Goal: Information Seeking & Learning: Learn about a topic

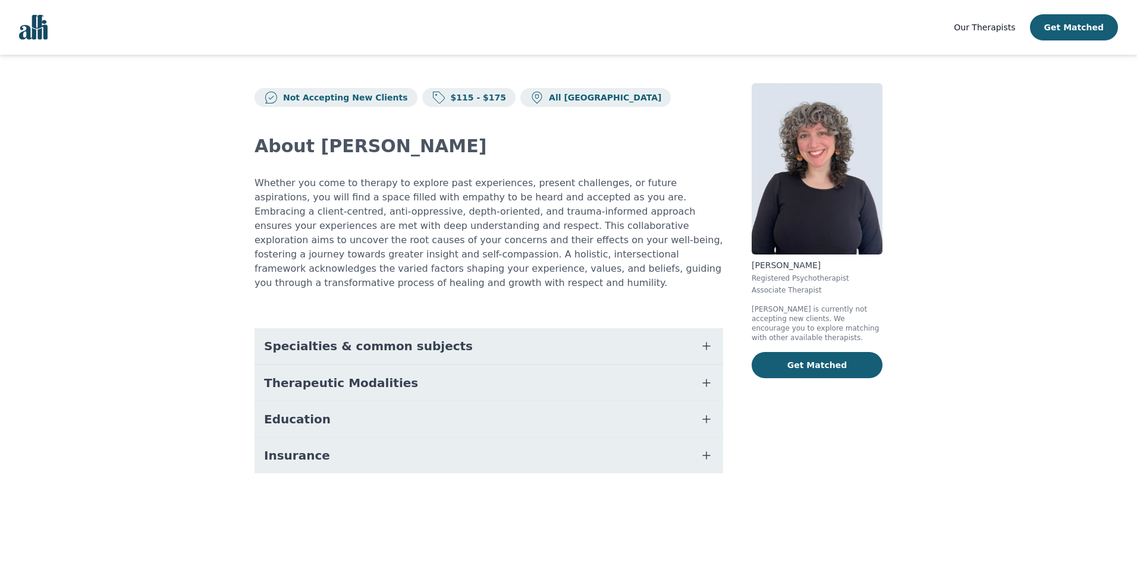
click at [423, 338] on span "Specialties & common subjects" at bounding box center [368, 346] width 209 height 17
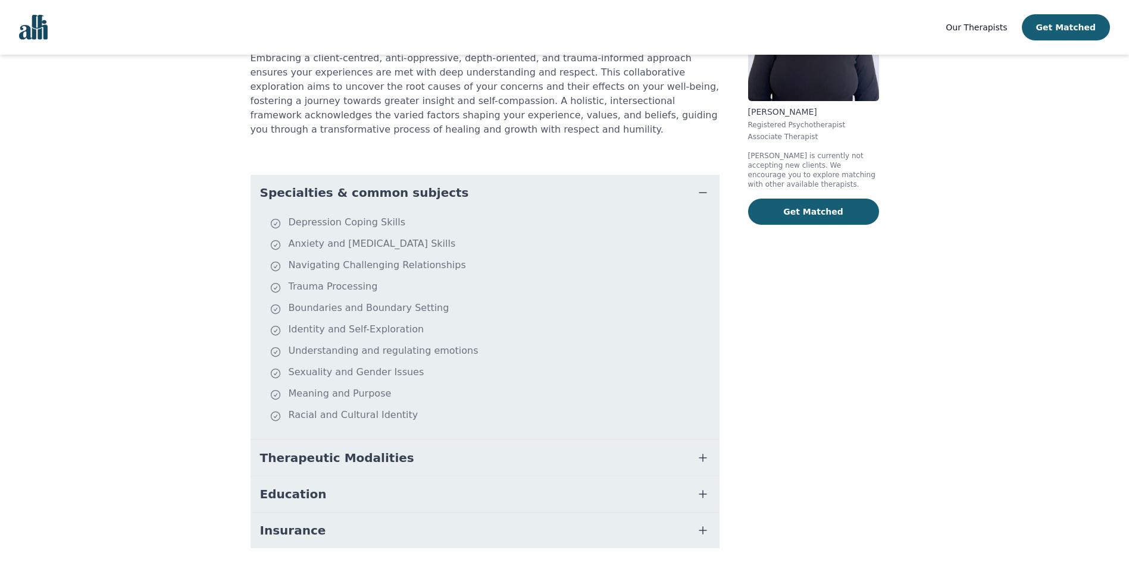
scroll to position [173, 0]
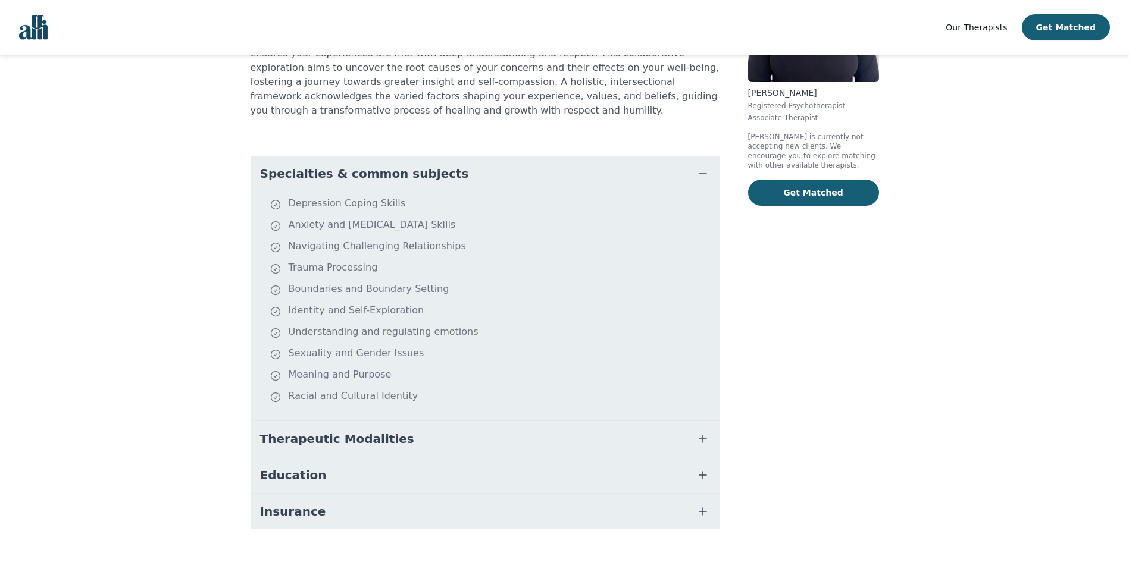
click at [376, 431] on span "Therapeutic Modalities" at bounding box center [337, 439] width 154 height 17
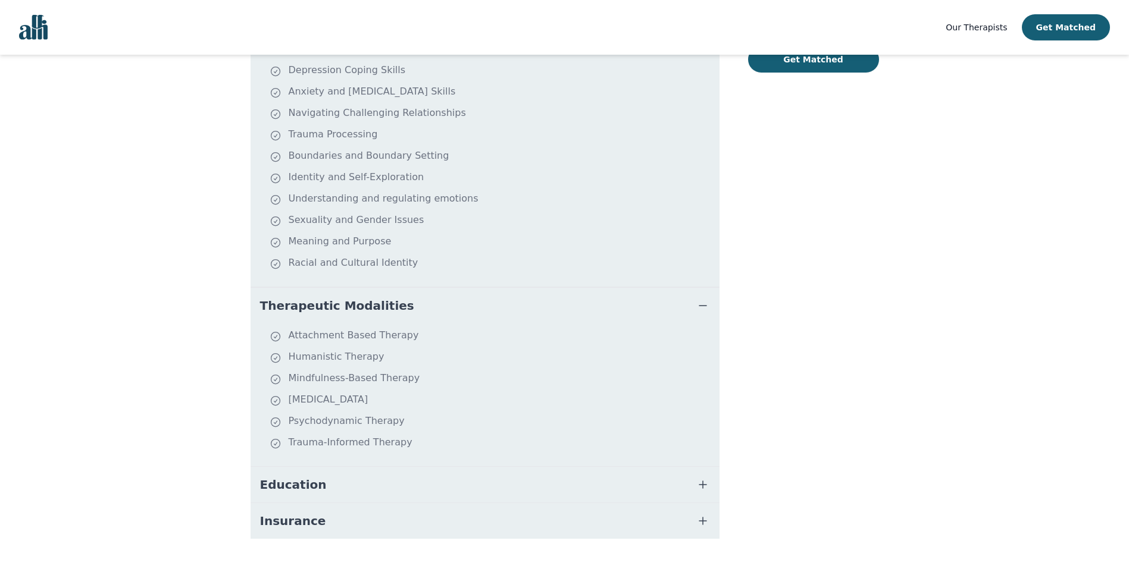
scroll to position [315, 0]
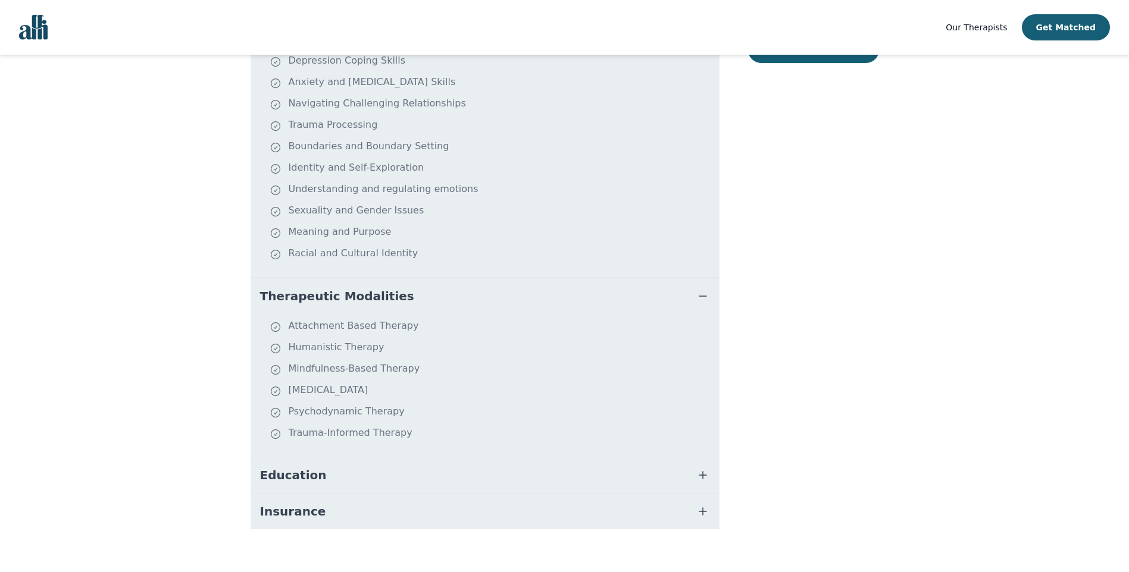
click at [350, 463] on button "Education" at bounding box center [484, 475] width 469 height 36
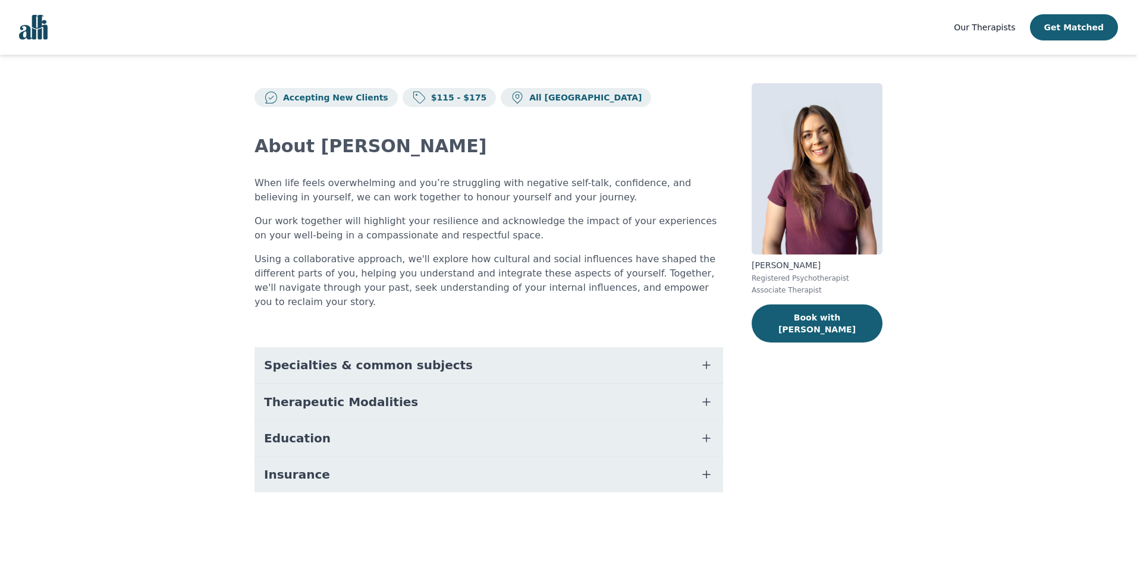
click at [385, 357] on span "Specialties & common subjects" at bounding box center [368, 365] width 209 height 17
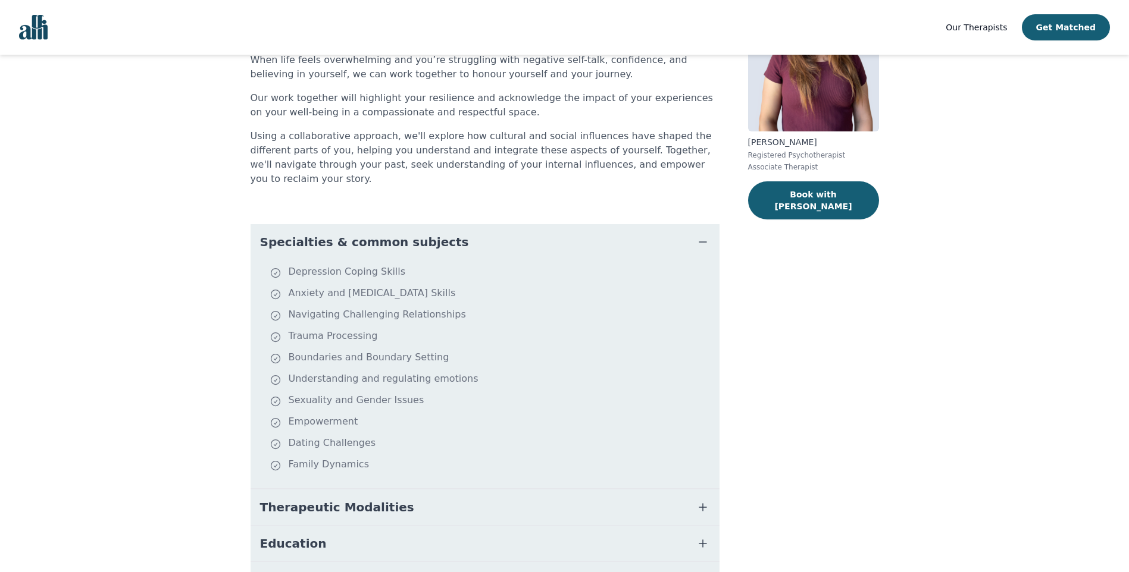
scroll to position [178, 0]
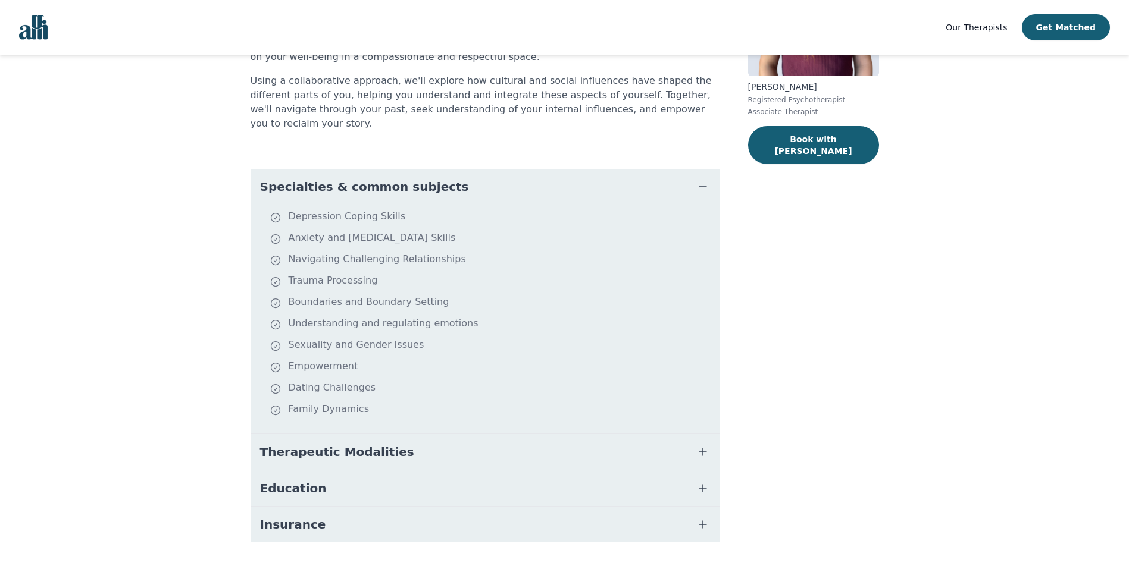
click at [376, 444] on span "Therapeutic Modalities" at bounding box center [337, 452] width 154 height 17
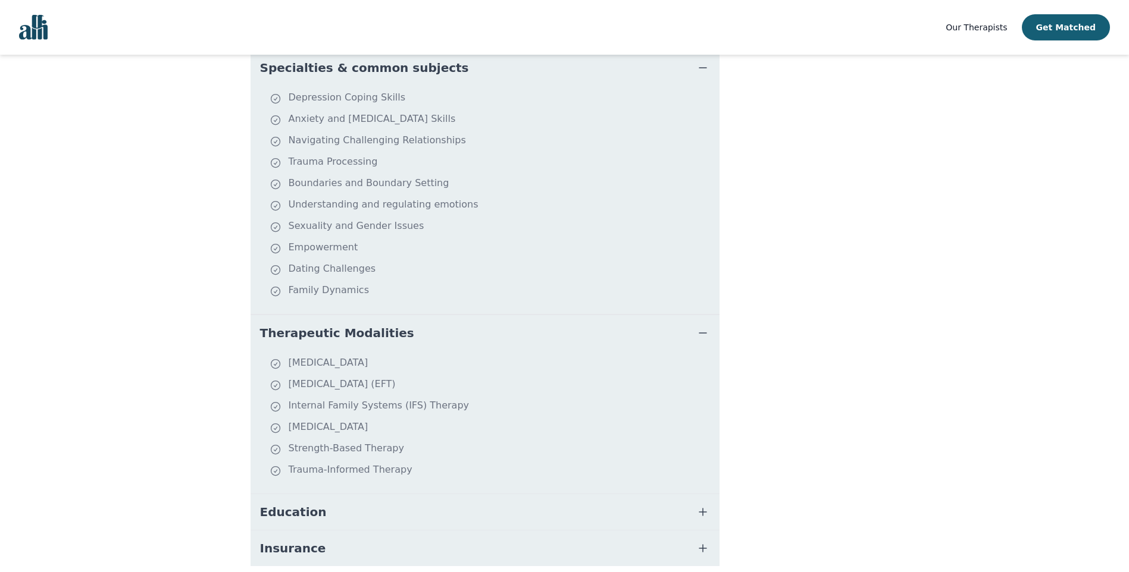
scroll to position [0, 0]
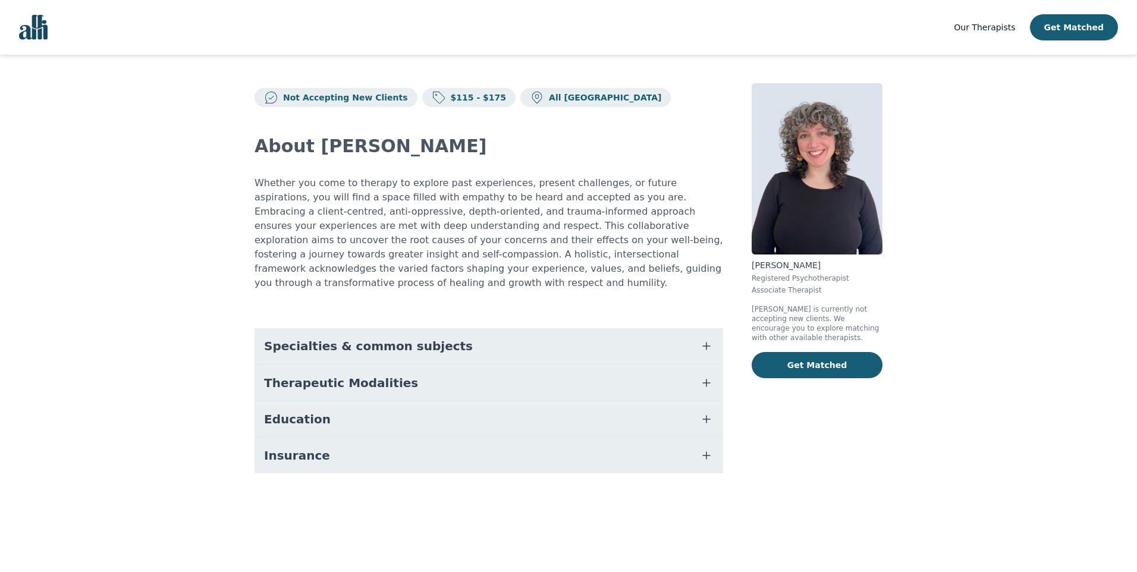
click at [353, 402] on button "Education" at bounding box center [489, 420] width 469 height 36
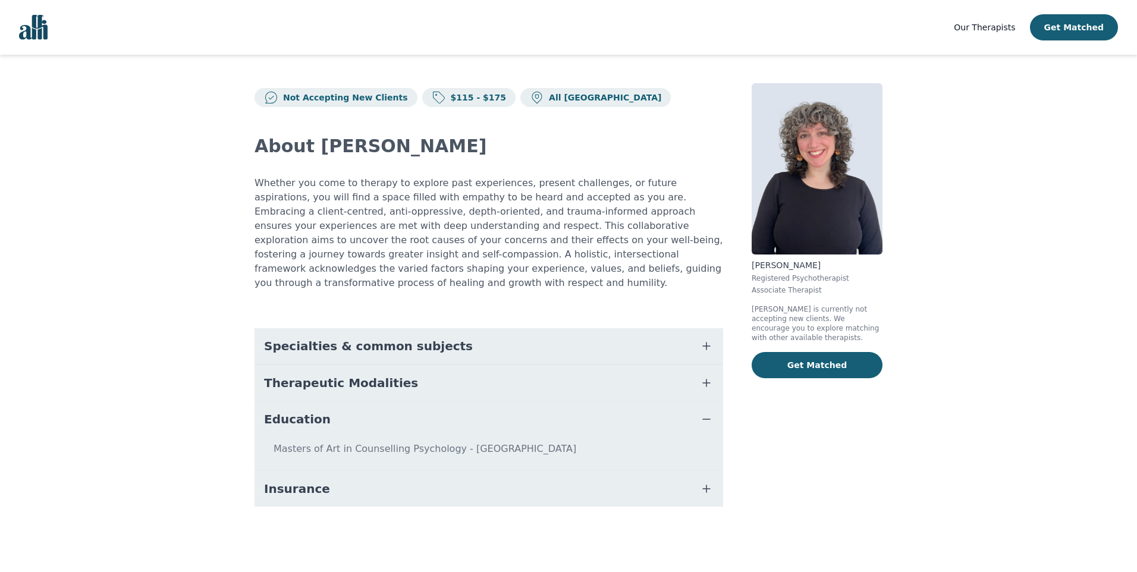
click at [356, 378] on button "Therapeutic Modalities" at bounding box center [489, 383] width 469 height 36
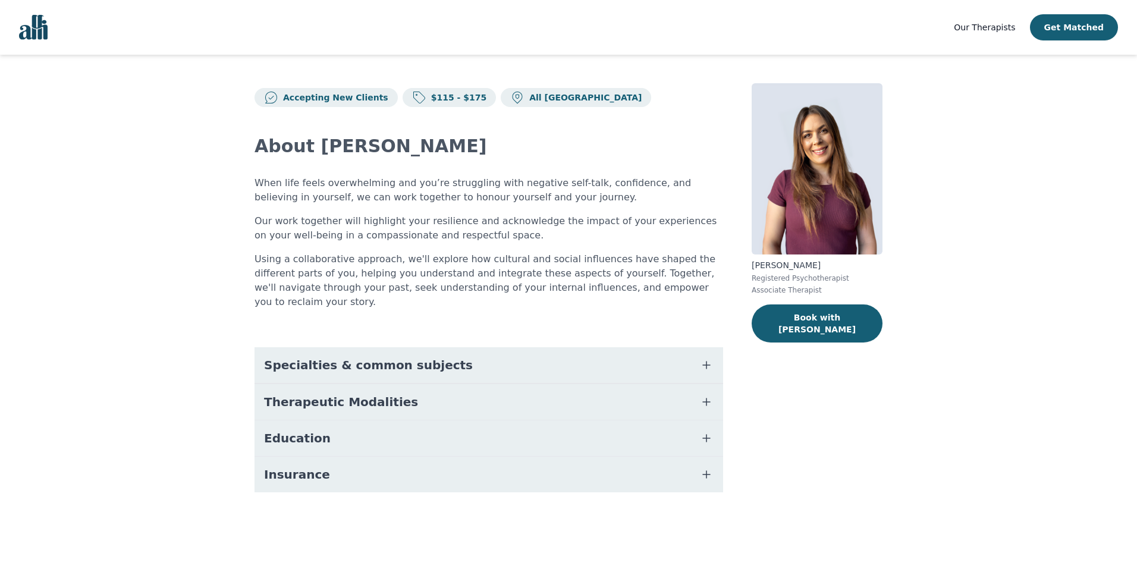
click at [352, 357] on span "Specialties & common subjects" at bounding box center [368, 365] width 209 height 17
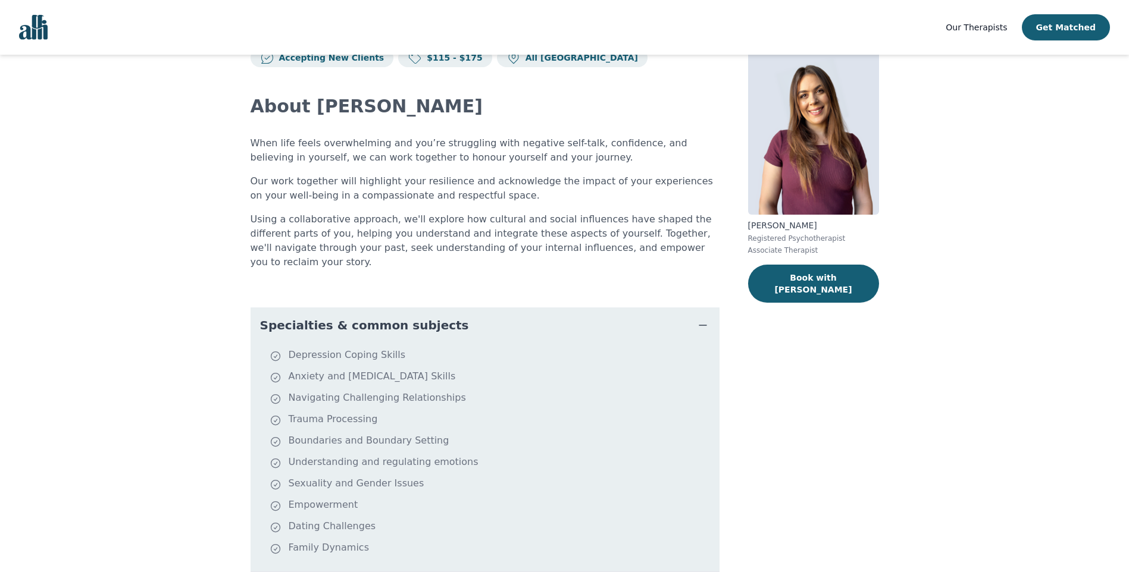
scroll to position [59, 0]
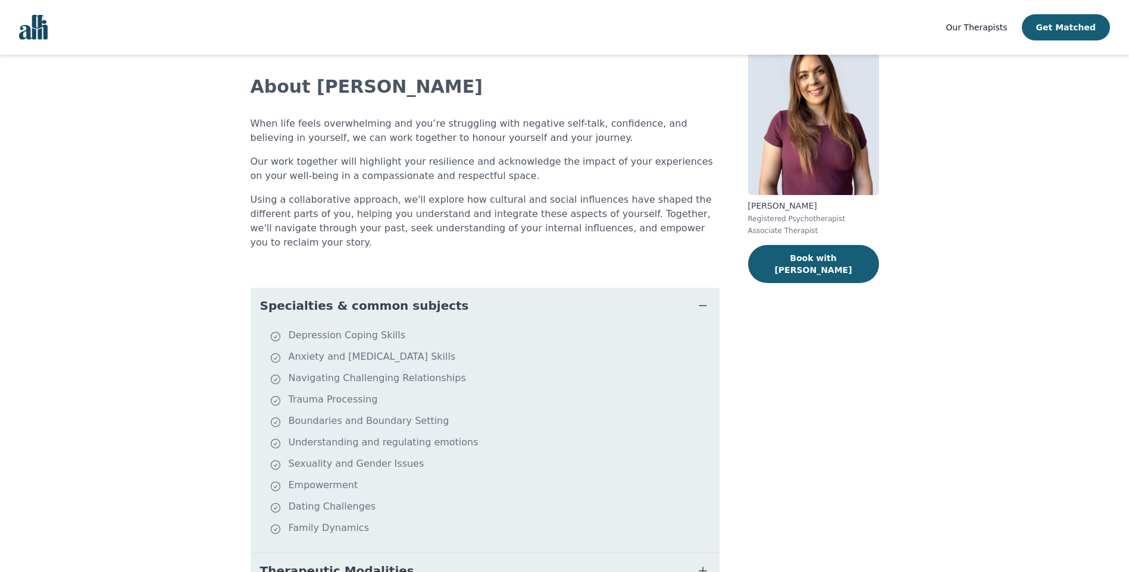
click at [431, 297] on button "Specialties & common subjects" at bounding box center [484, 306] width 469 height 36
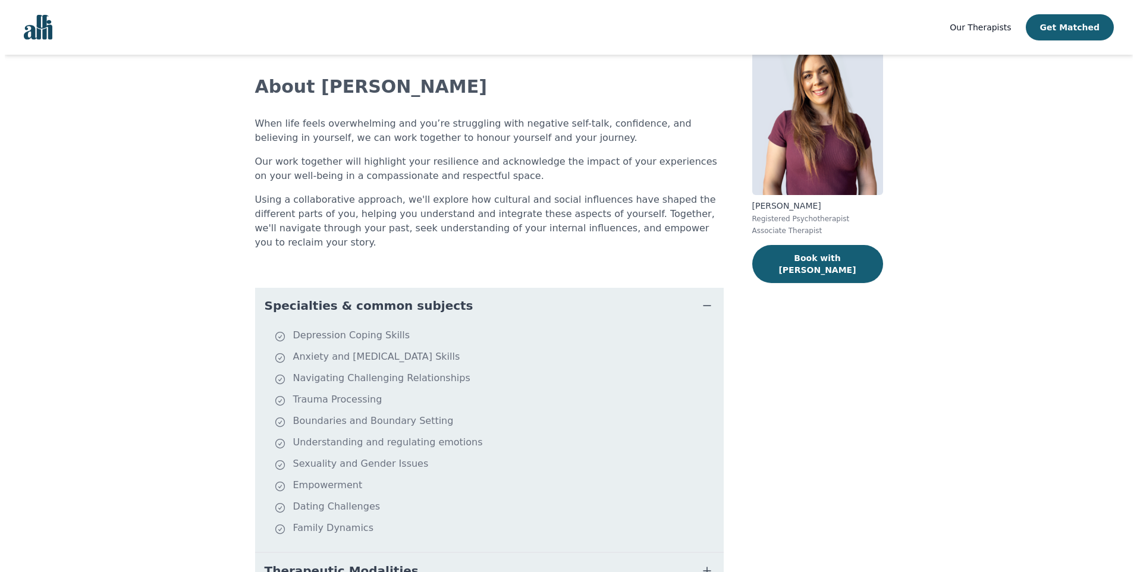
scroll to position [0, 0]
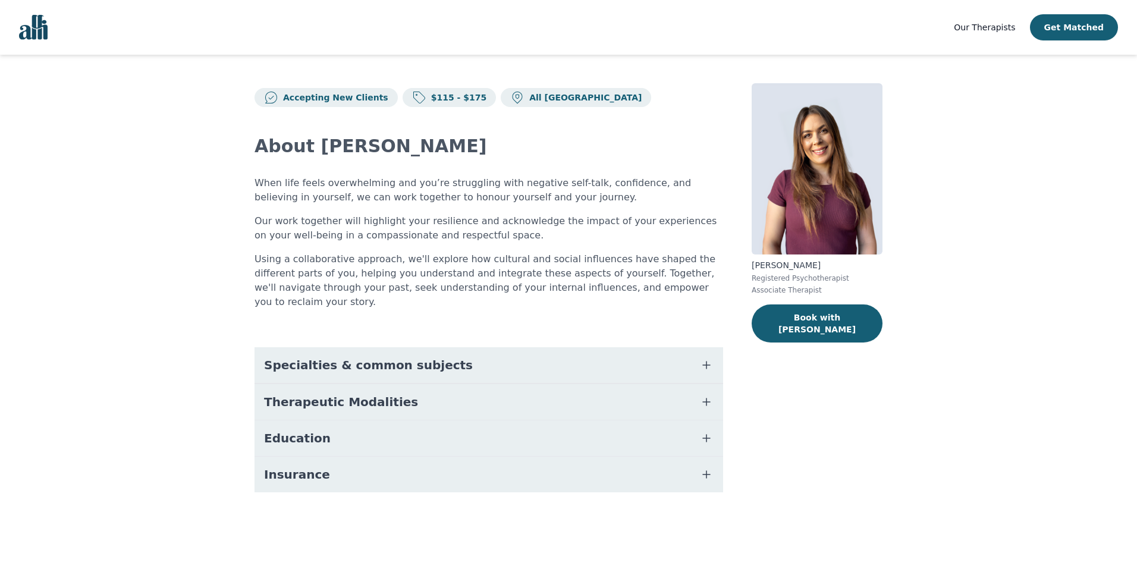
click at [363, 394] on span "Therapeutic Modalities" at bounding box center [341, 402] width 154 height 17
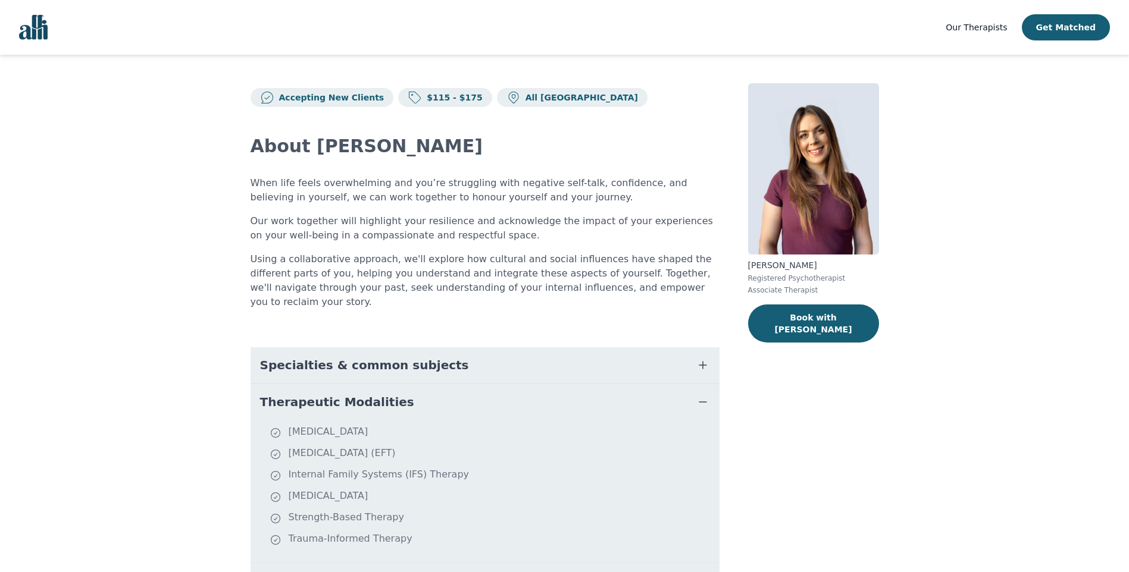
click at [378, 394] on span "Therapeutic Modalities" at bounding box center [337, 402] width 154 height 17
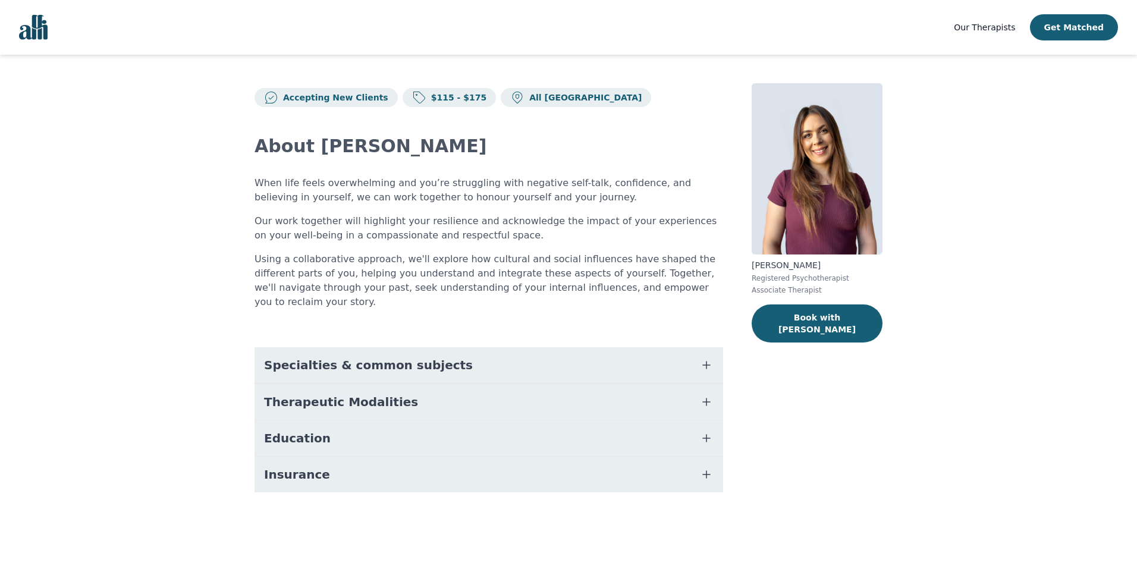
click at [326, 421] on button "Education" at bounding box center [489, 439] width 469 height 36
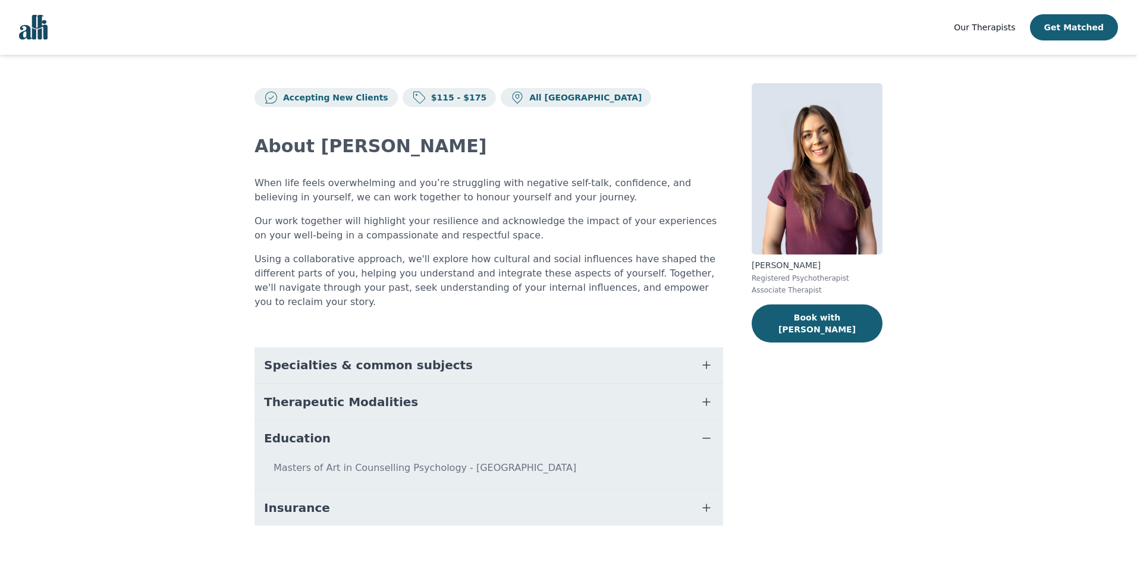
click at [350, 422] on button "Education" at bounding box center [489, 439] width 469 height 36
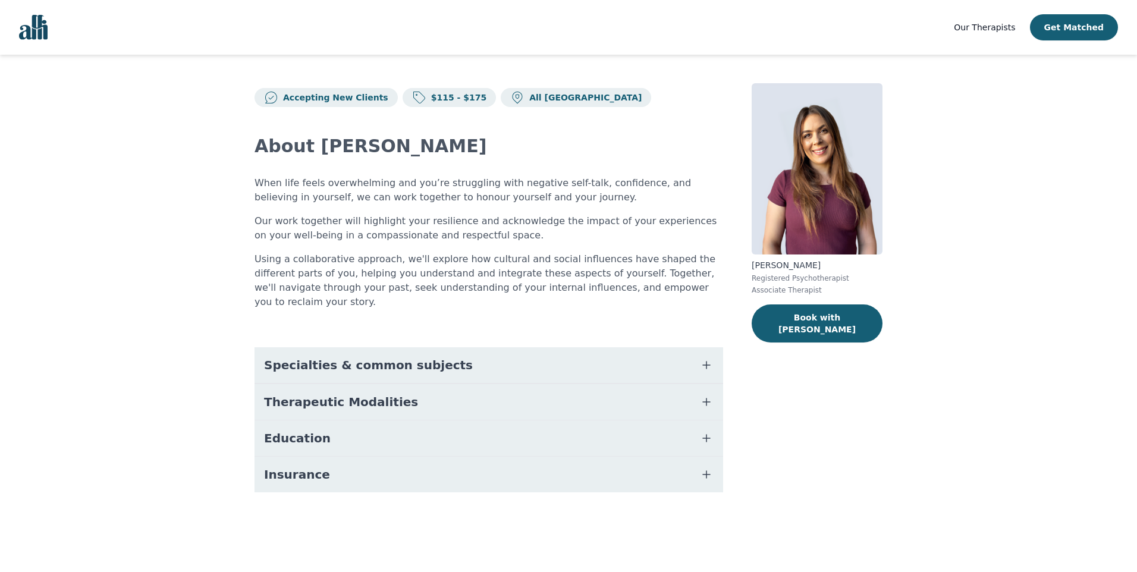
click at [363, 421] on button "Education" at bounding box center [489, 439] width 469 height 36
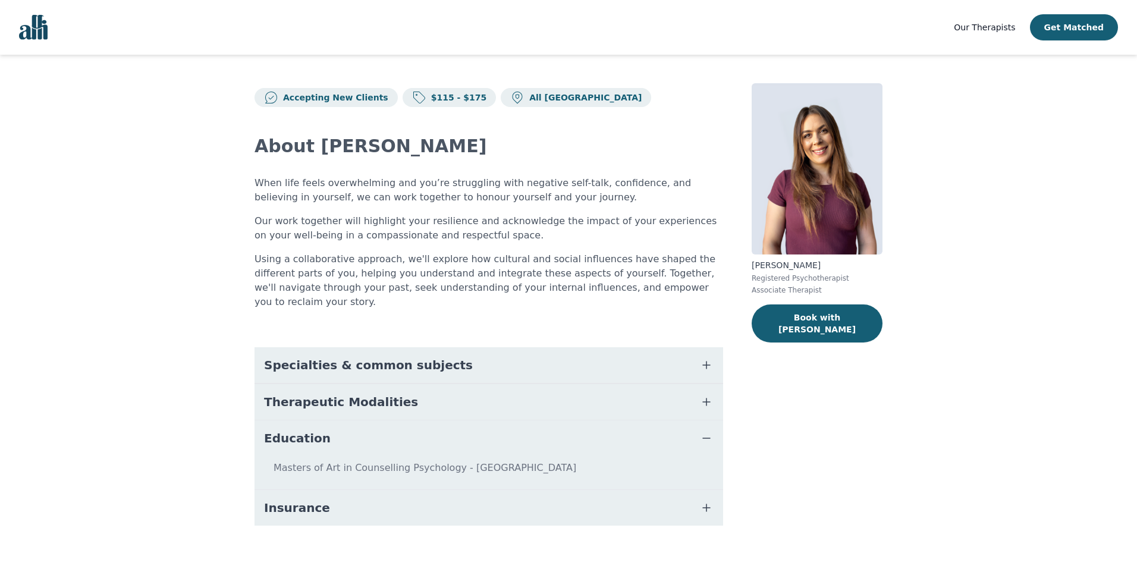
click at [360, 421] on button "Education" at bounding box center [489, 439] width 469 height 36
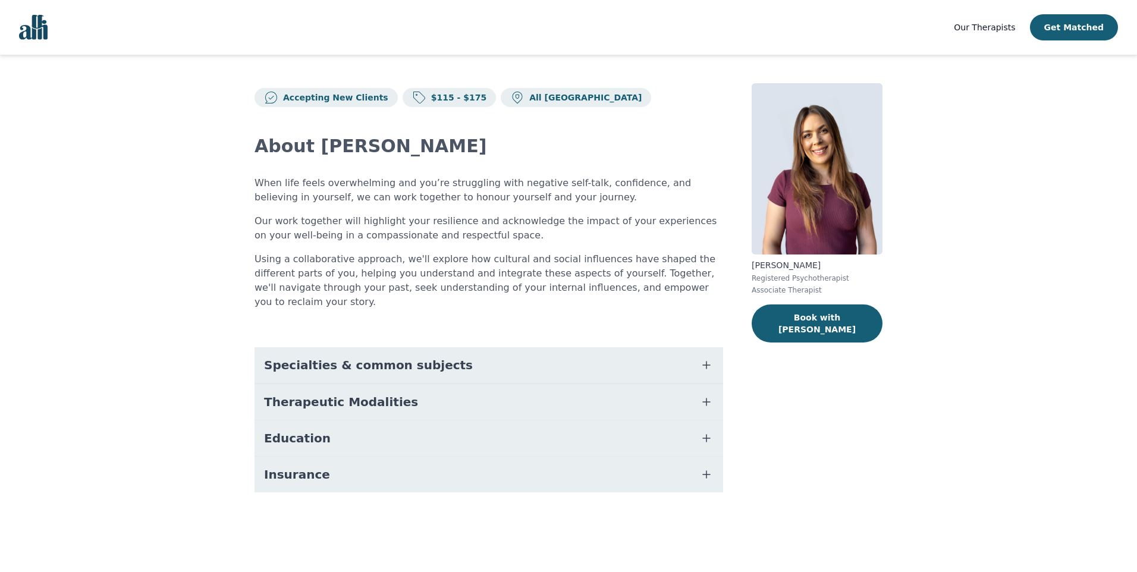
click at [365, 397] on button "Therapeutic Modalities" at bounding box center [489, 402] width 469 height 36
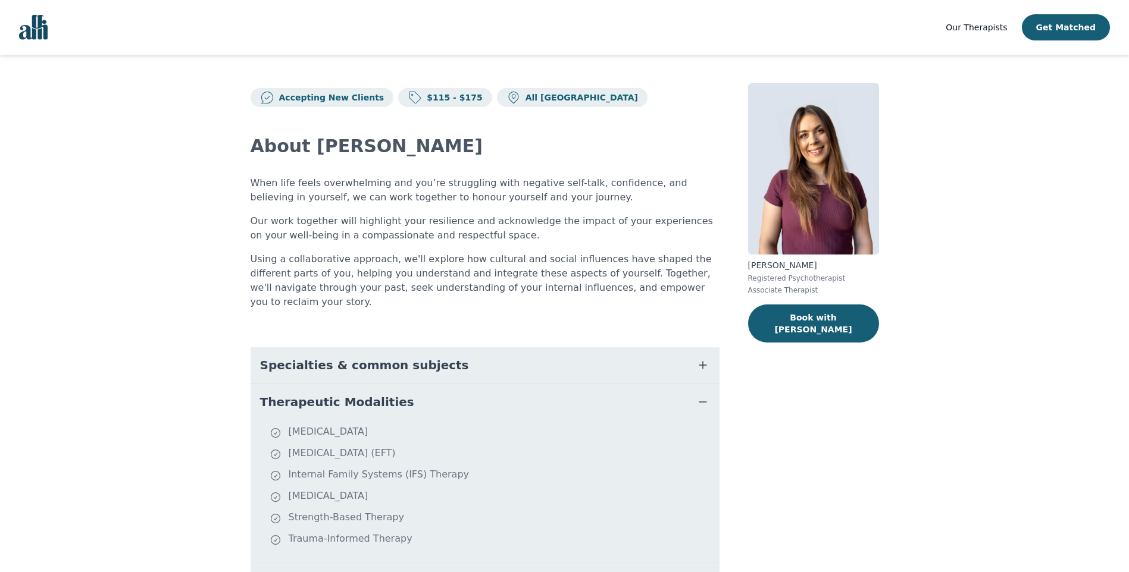
click at [369, 394] on span "Therapeutic Modalities" at bounding box center [337, 402] width 154 height 17
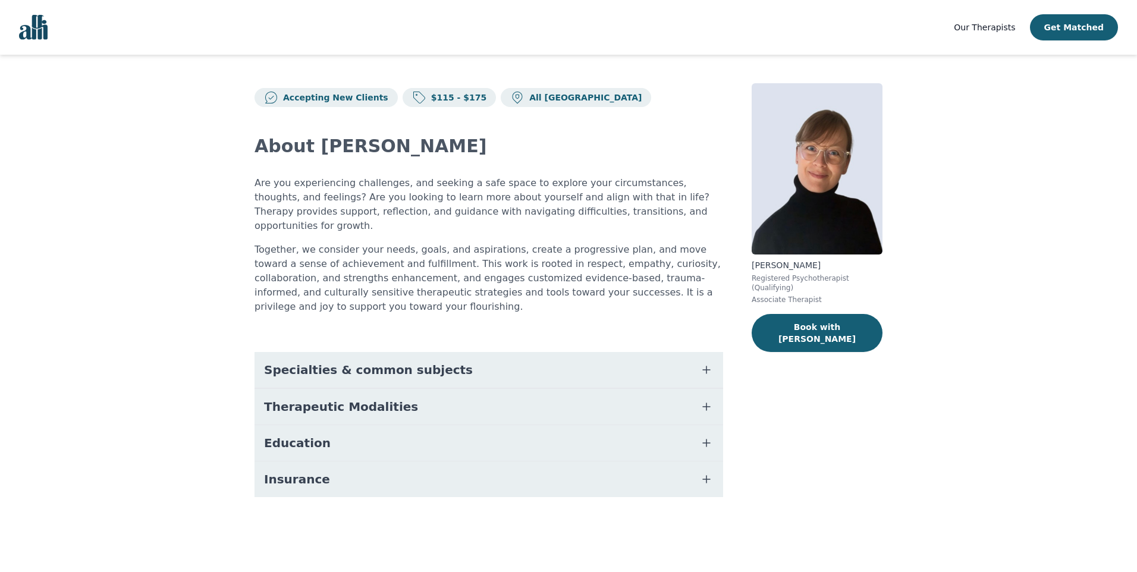
click at [327, 399] on span "Therapeutic Modalities" at bounding box center [341, 407] width 154 height 17
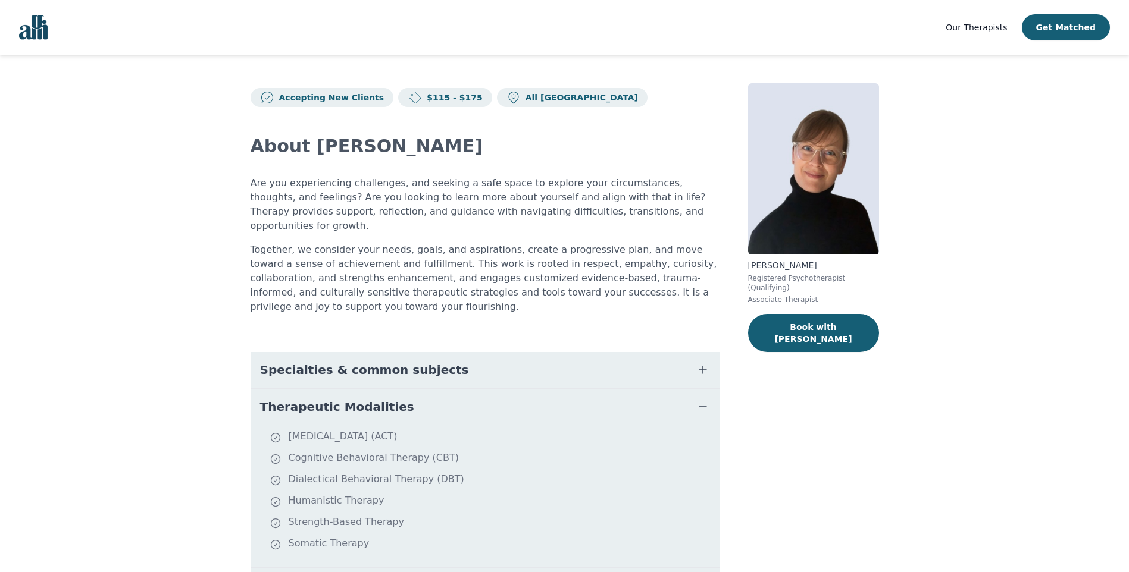
click at [368, 399] on span "Therapeutic Modalities" at bounding box center [337, 407] width 154 height 17
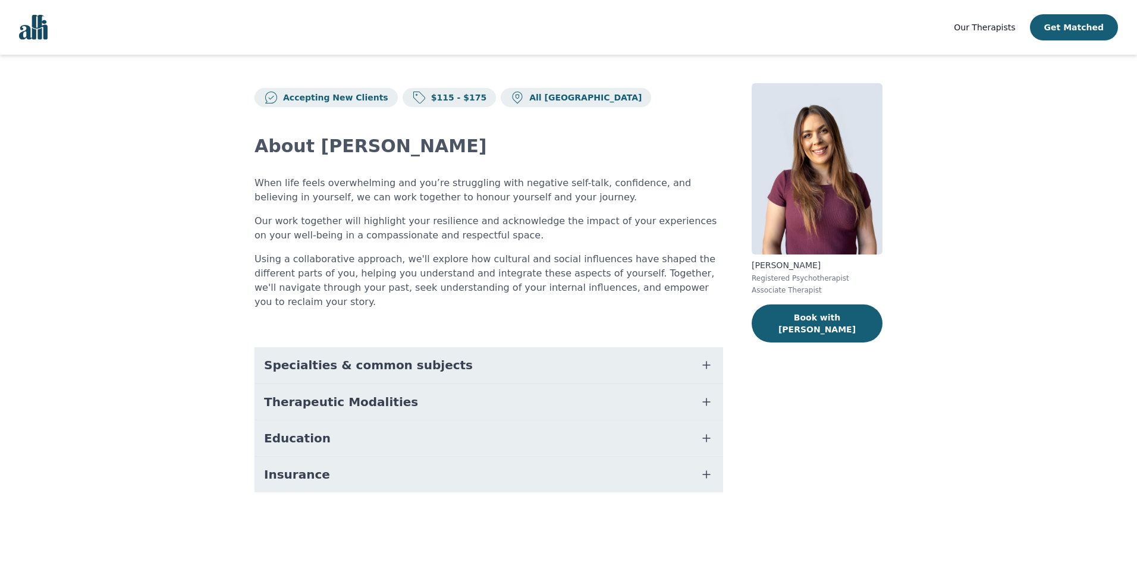
click at [343, 394] on span "Therapeutic Modalities" at bounding box center [341, 402] width 154 height 17
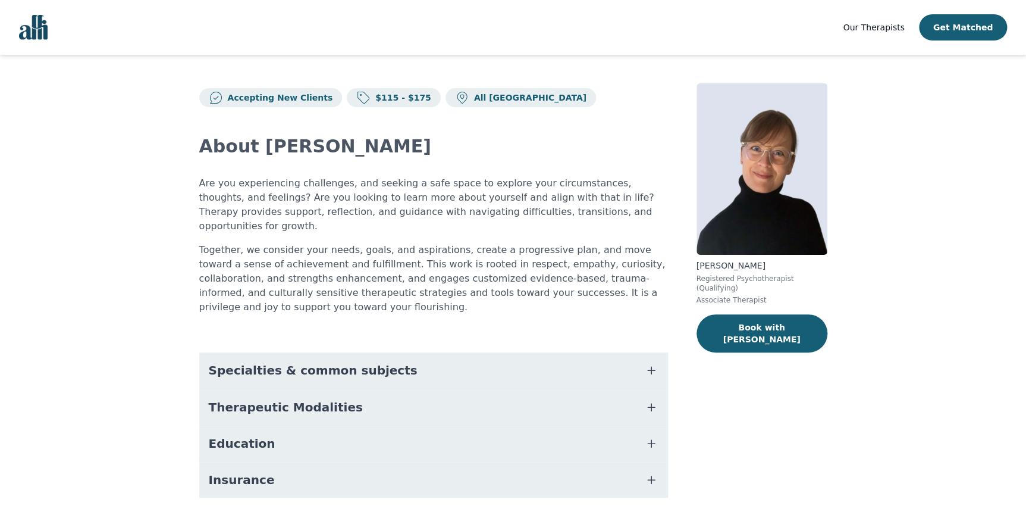
click at [287, 425] on button "Education" at bounding box center [433, 443] width 469 height 36
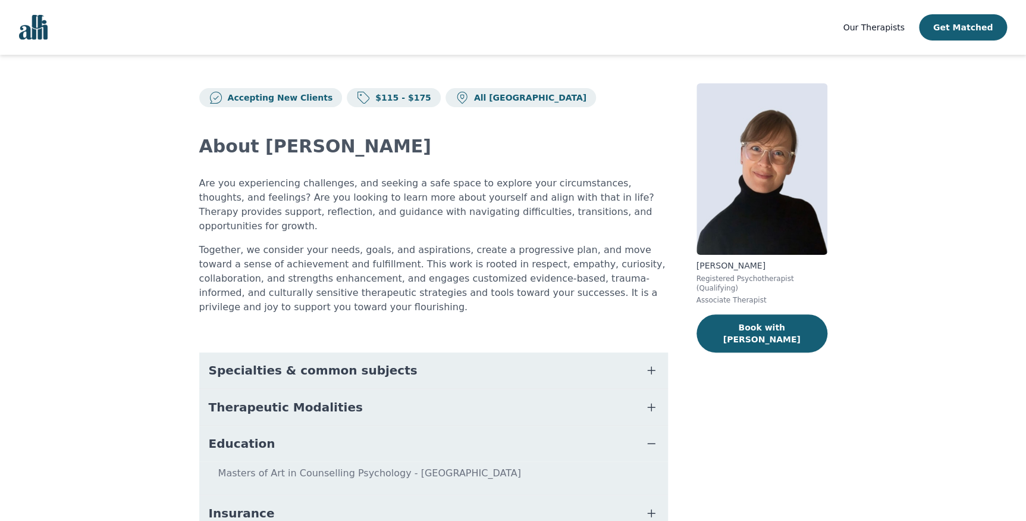
click at [293, 425] on button "Education" at bounding box center [433, 443] width 469 height 36
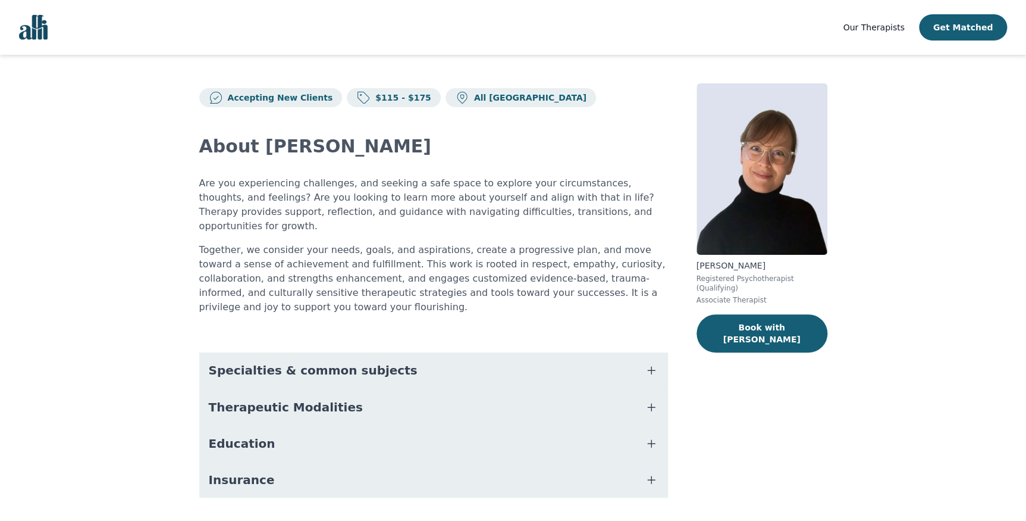
click at [296, 399] on span "Therapeutic Modalities" at bounding box center [286, 407] width 154 height 17
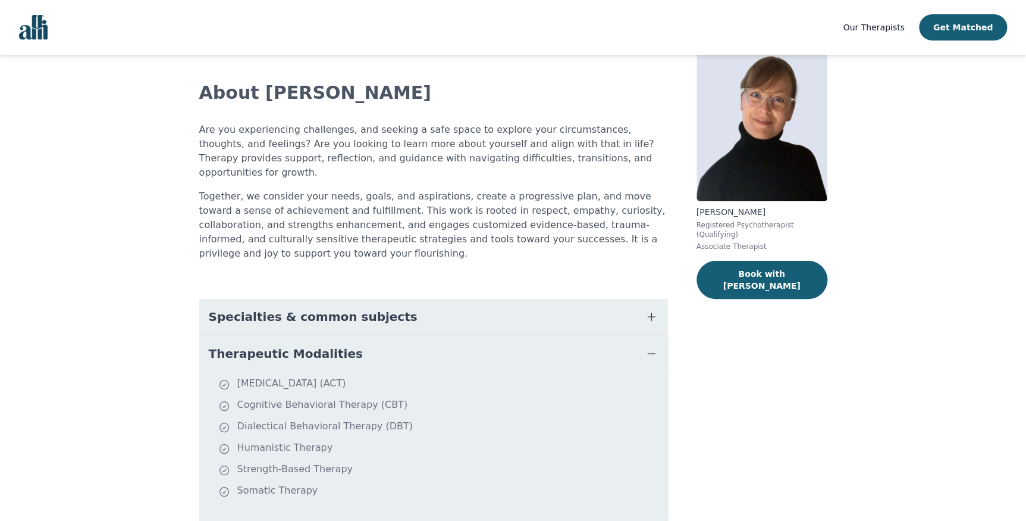
scroll to position [108, 0]
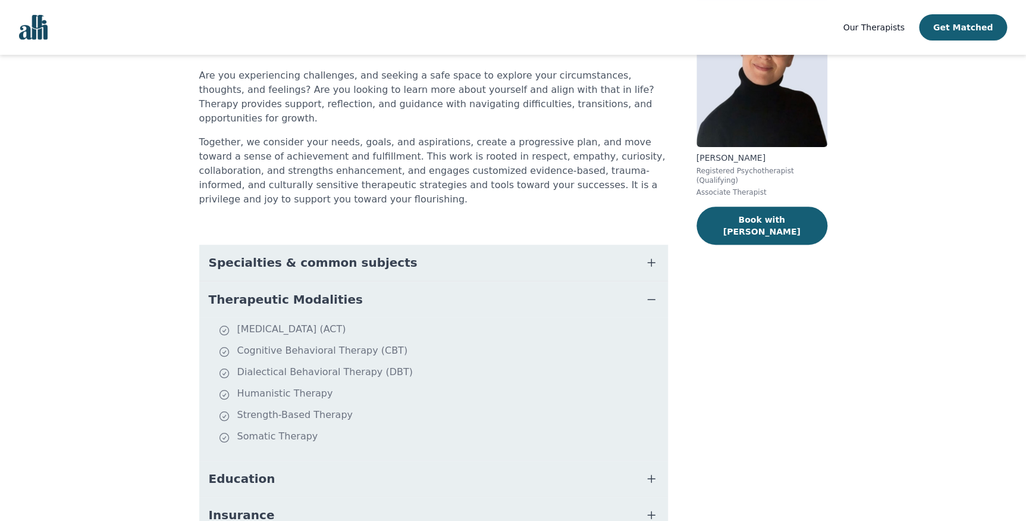
click at [334, 281] on button "Therapeutic Modalities" at bounding box center [433, 299] width 469 height 36
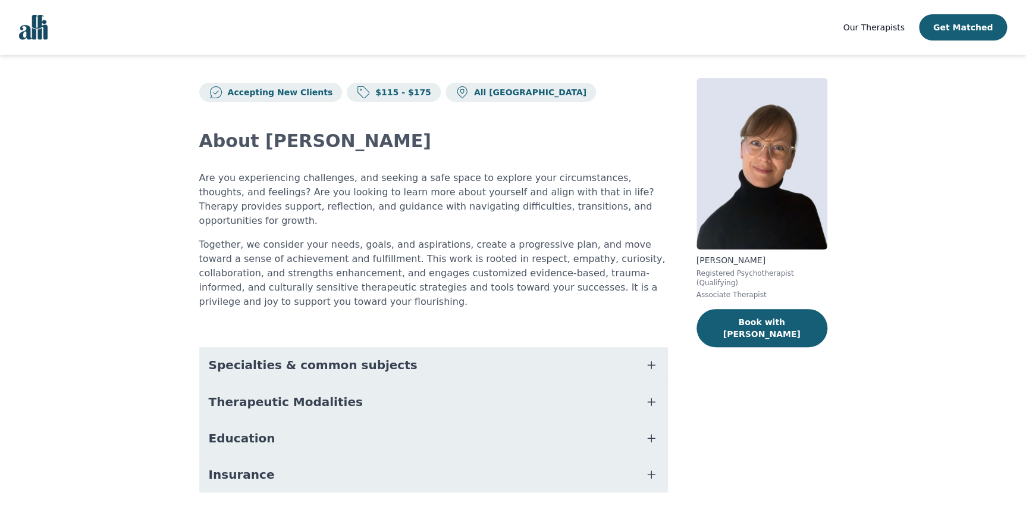
click at [265, 456] on button "Insurance" at bounding box center [433, 474] width 469 height 36
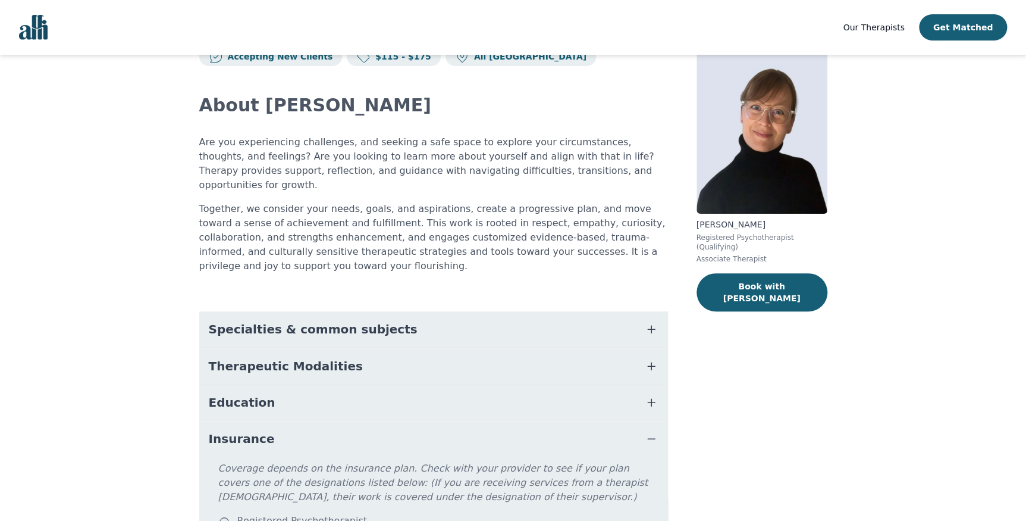
scroll to position [59, 0]
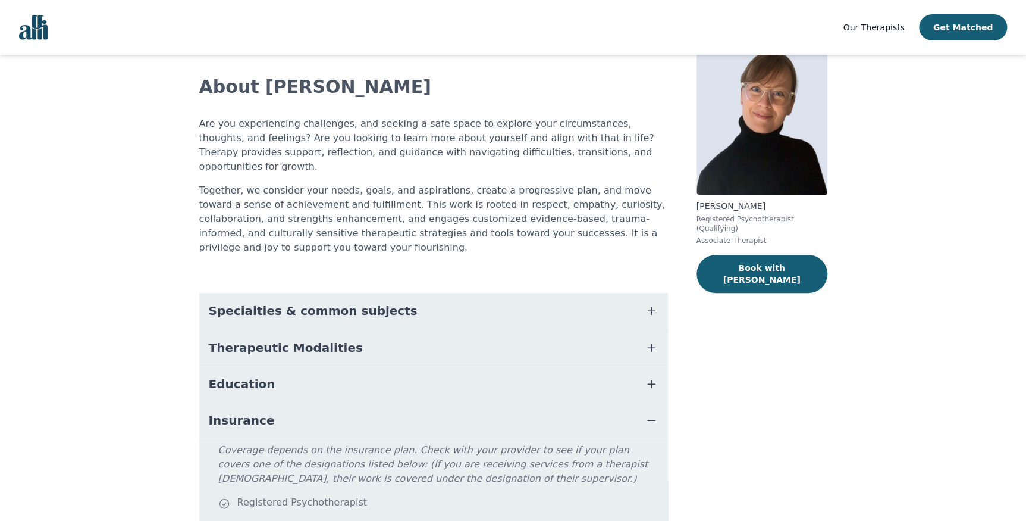
click at [283, 402] on button "Insurance" at bounding box center [433, 420] width 469 height 36
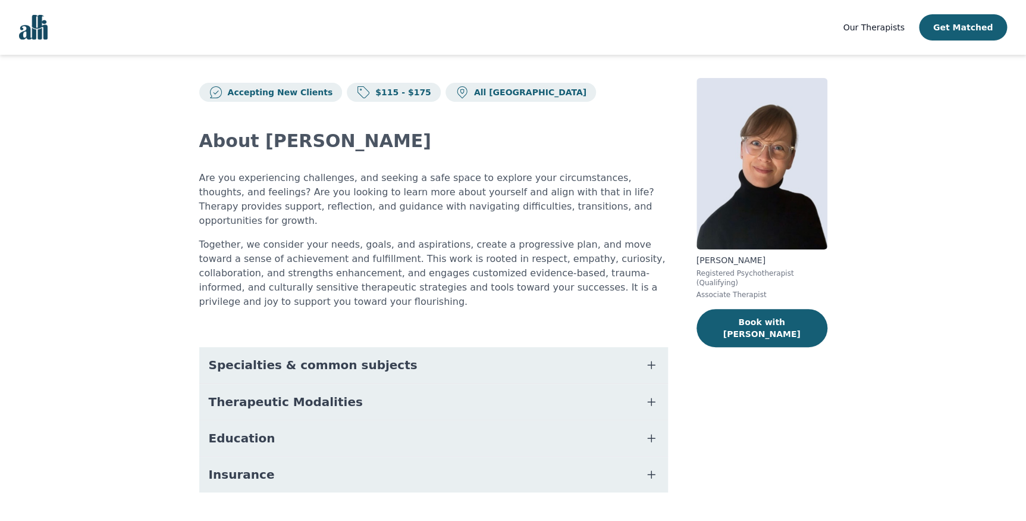
click at [274, 393] on span "Therapeutic Modalities" at bounding box center [286, 401] width 154 height 17
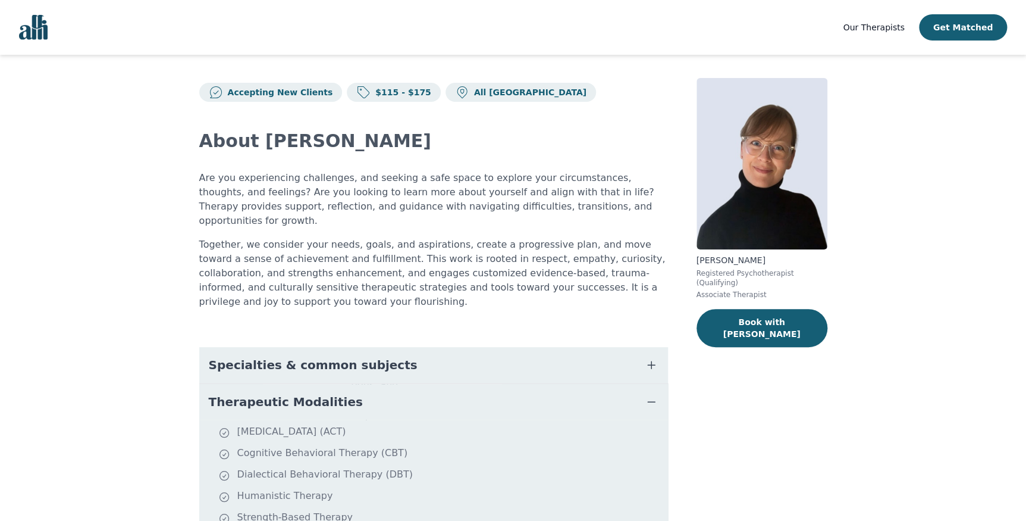
click at [277, 393] on span "Therapeutic Modalities" at bounding box center [286, 401] width 154 height 17
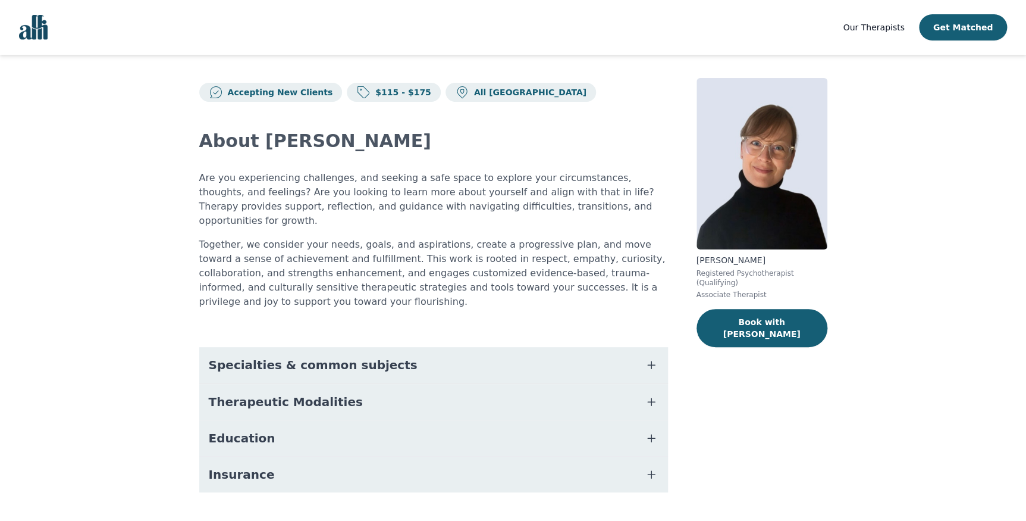
click at [289, 356] on span "Specialties & common subjects" at bounding box center [313, 364] width 209 height 17
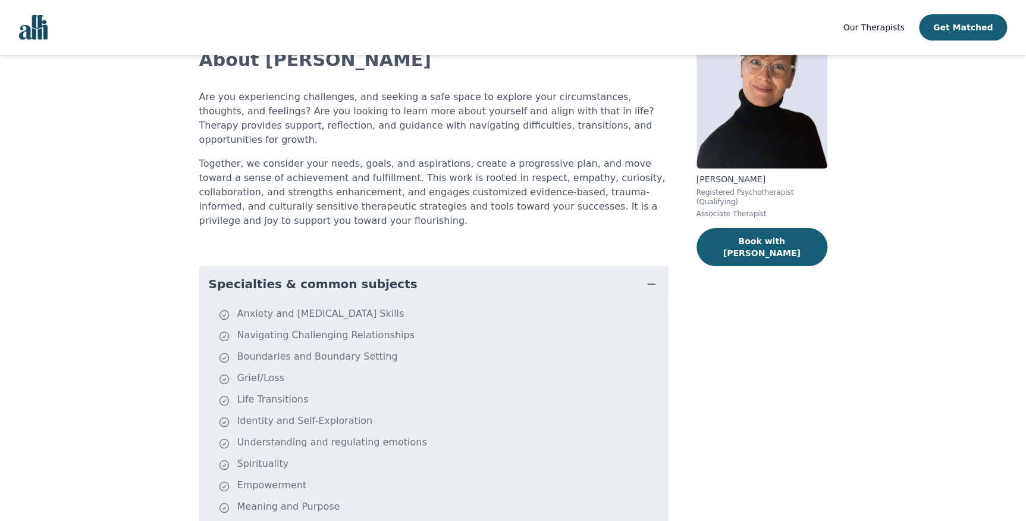
scroll to position [113, 0]
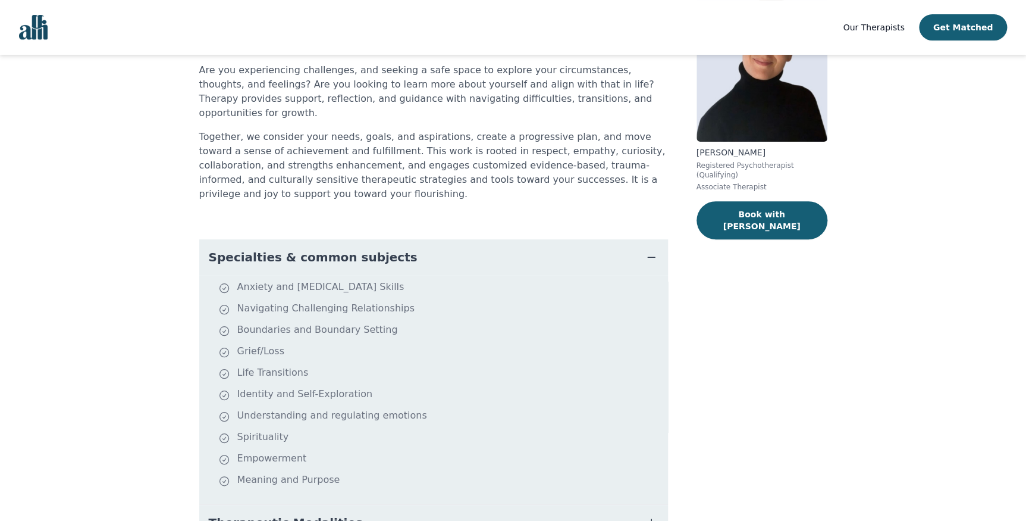
click at [331, 249] on span "Specialties & common subjects" at bounding box center [313, 257] width 209 height 17
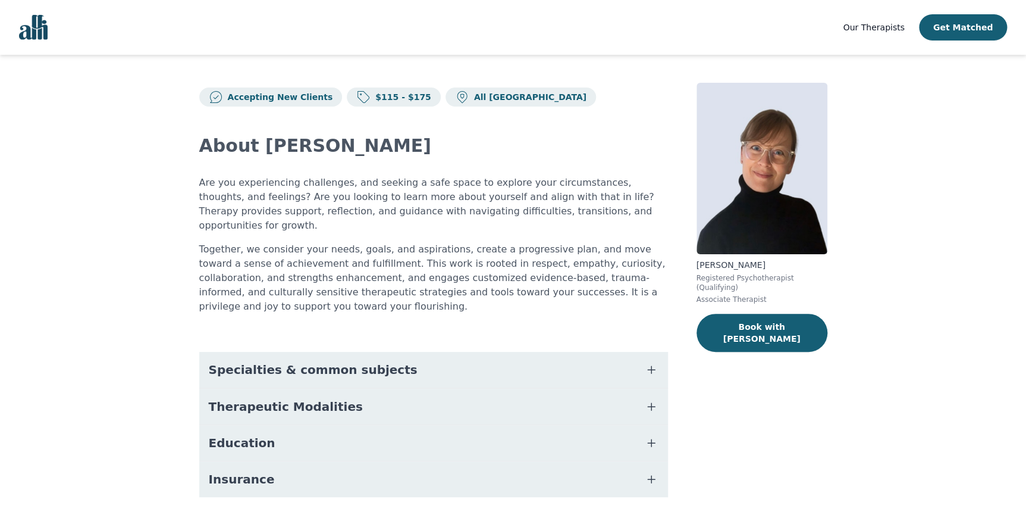
scroll to position [0, 0]
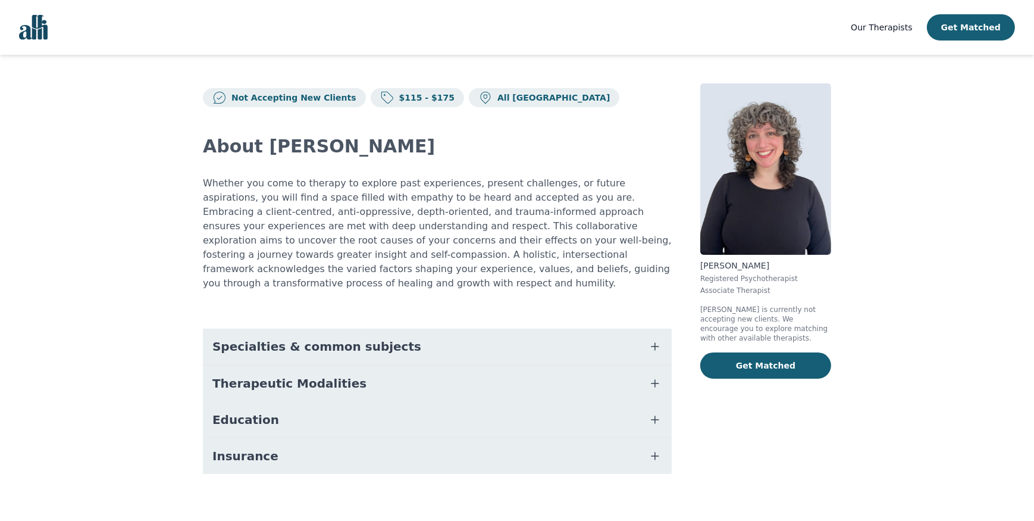
click at [334, 375] on span "Therapeutic Modalities" at bounding box center [289, 383] width 154 height 17
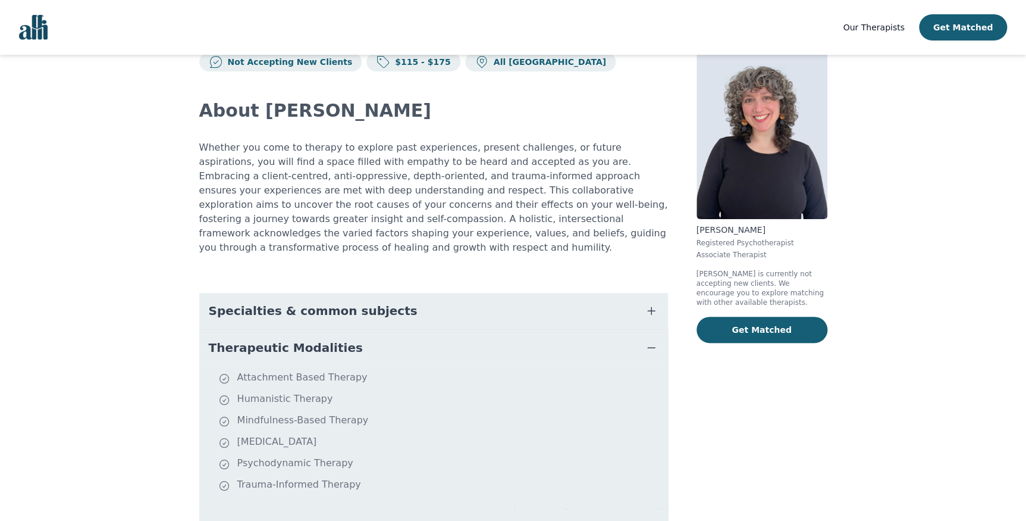
scroll to position [54, 0]
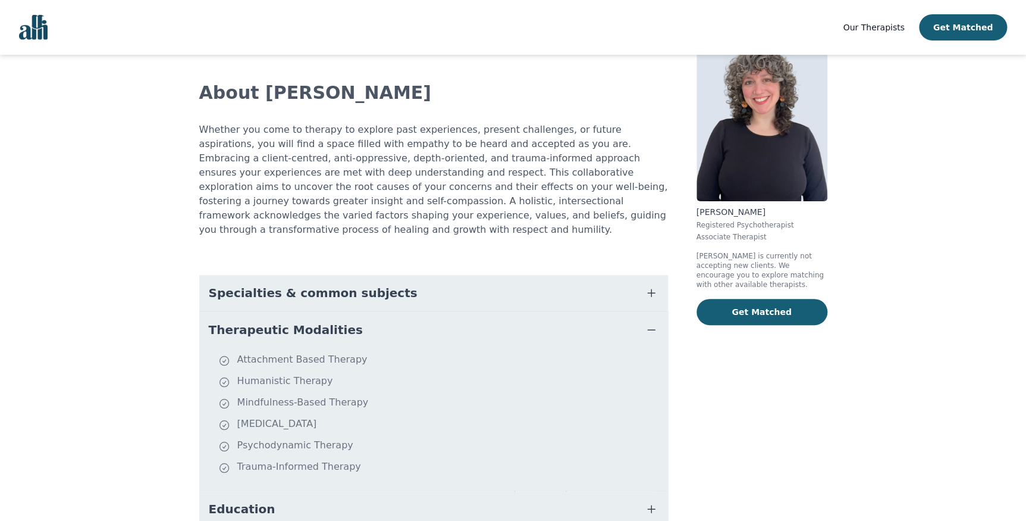
click at [318, 321] on span "Therapeutic Modalities" at bounding box center [286, 329] width 154 height 17
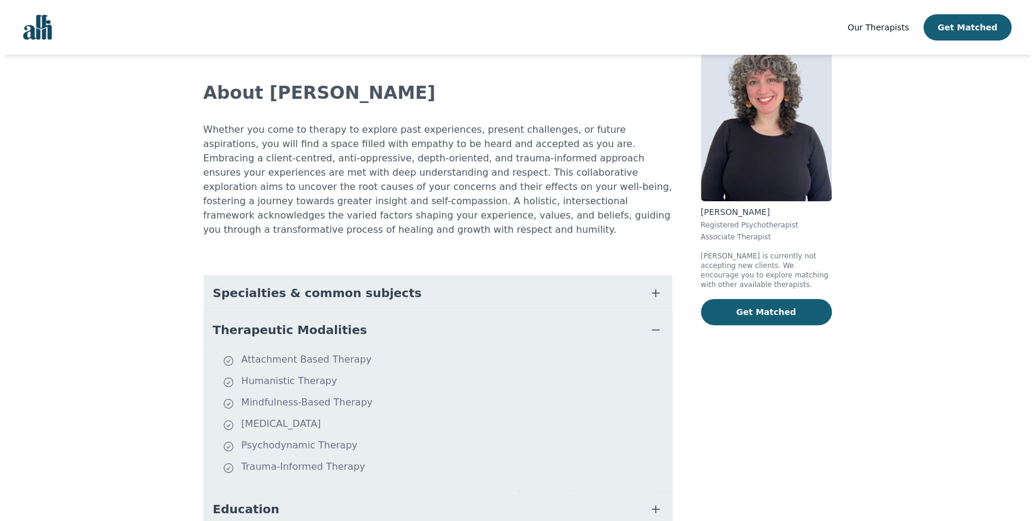
scroll to position [0, 0]
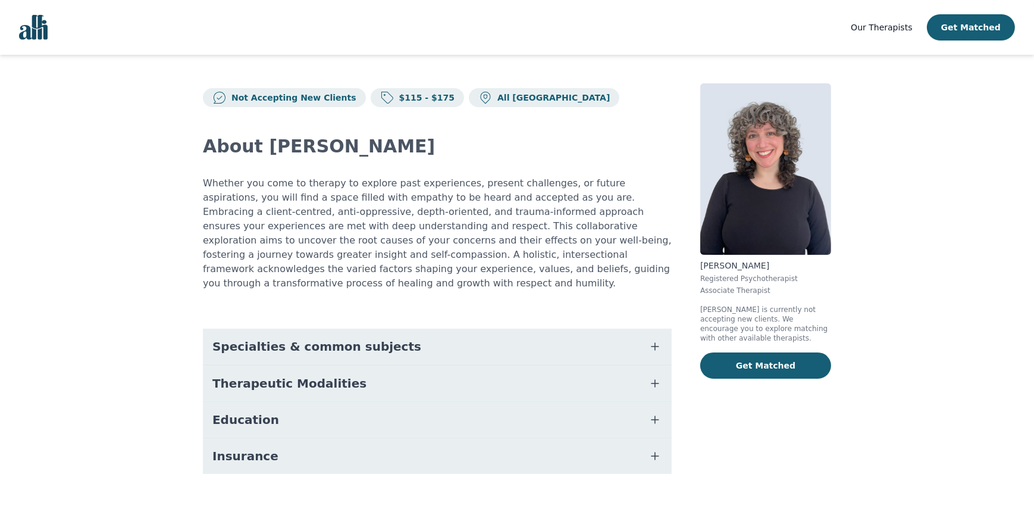
click at [603, 220] on p "Whether you come to therapy to explore past experiences, present challenges, or…" at bounding box center [437, 233] width 469 height 114
click at [626, 268] on p "Whether you come to therapy to explore past experiences, present challenges, or…" at bounding box center [437, 233] width 469 height 114
